Goal: Check status: Check status

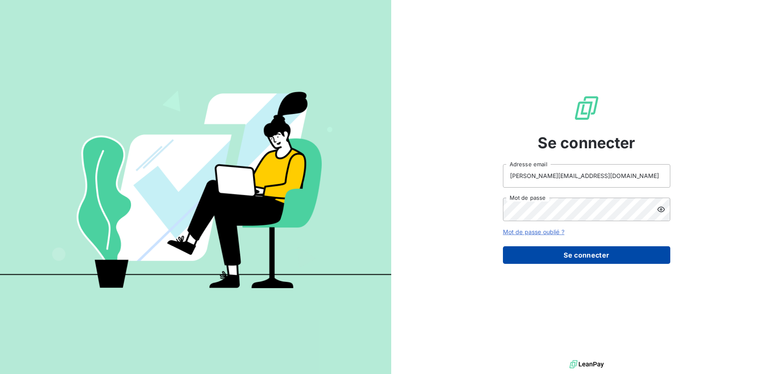
click at [574, 254] on button "Se connecter" at bounding box center [586, 255] width 167 height 18
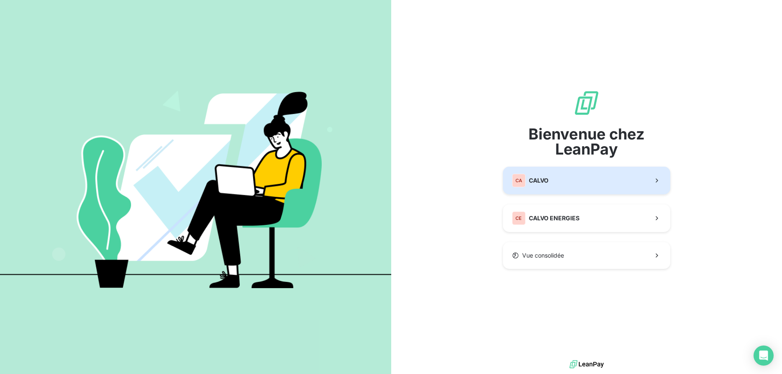
click at [564, 184] on button "CA CALVO" at bounding box center [586, 181] width 167 height 28
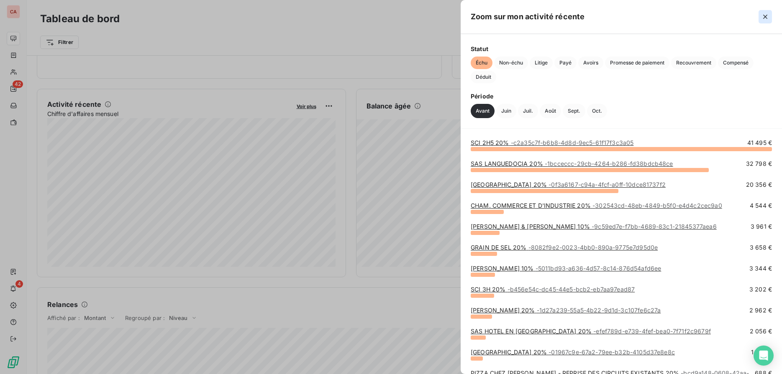
click at [764, 18] on icon "button" at bounding box center [765, 17] width 4 height 4
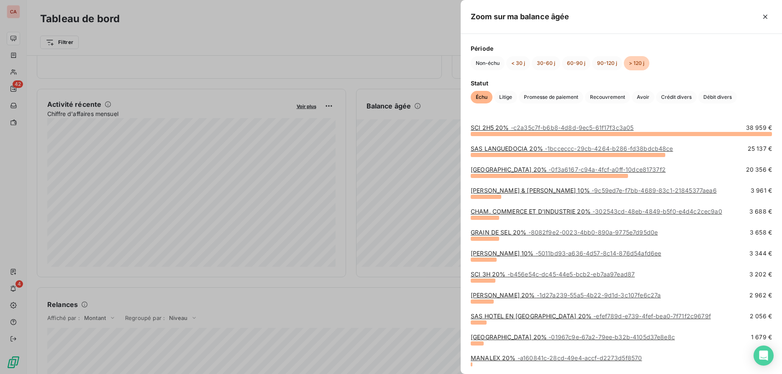
click at [566, 129] on span "- c2a35c7f-b6b8-4d8d-9ec5-61f17f3c3a05" at bounding box center [572, 127] width 123 height 7
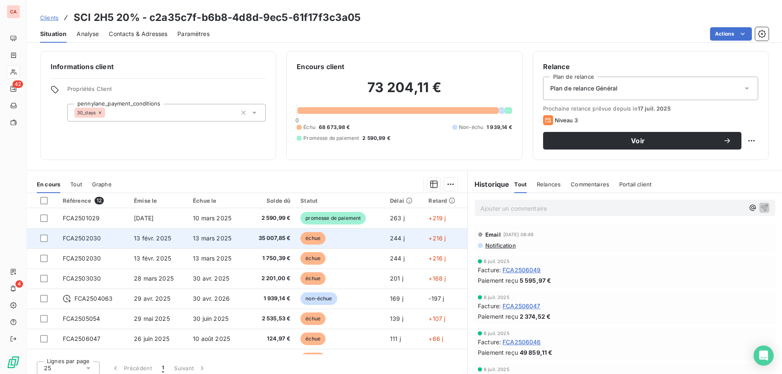
click at [275, 240] on span "35 007,85 €" at bounding box center [271, 238] width 40 height 8
click at [339, 238] on td "échue" at bounding box center [340, 238] width 90 height 20
